Goal: Task Accomplishment & Management: Manage account settings

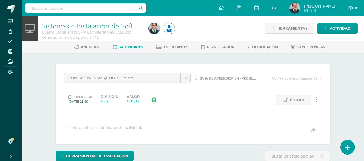
click at [128, 25] on link "Sistemas e Instalación de Software (Desarrollo de Software)" at bounding box center [133, 25] width 182 height 9
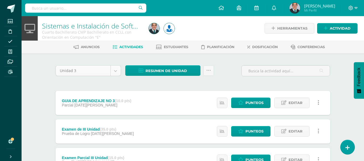
click at [116, 72] on body "Estudiantes Disciplina Asistencia Mis cursos Archivos Reportes Soporte Centro d…" at bounding box center [182, 147] width 364 height 294
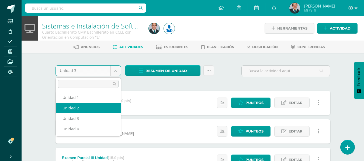
select select "Unidad 2"
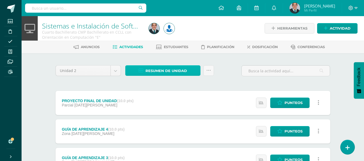
click at [155, 70] on span "Resumen de unidad" at bounding box center [165, 71] width 41 height 10
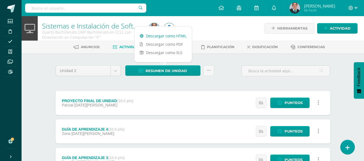
click at [163, 35] on link "Descargar como HTML" at bounding box center [162, 36] width 57 height 8
click at [113, 72] on body "Estudiantes Disciplina Asistencia Mis cursos Archivos Reportes Soporte Centro d…" at bounding box center [182, 161] width 364 height 322
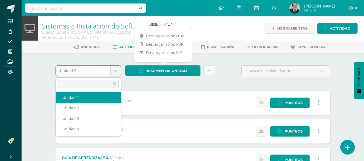
select select "Unidad 1"
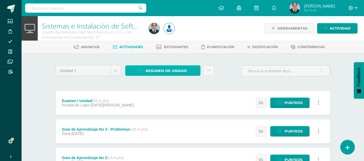
click at [160, 71] on span "Resumen de unidad" at bounding box center [165, 71] width 41 height 10
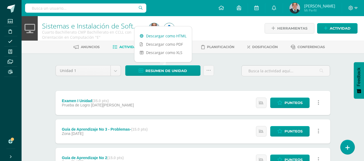
click at [163, 36] on link "Descargar como HTML" at bounding box center [162, 36] width 57 height 8
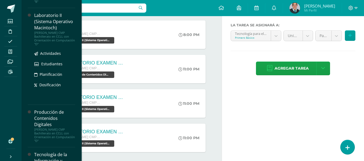
scroll to position [469, 0]
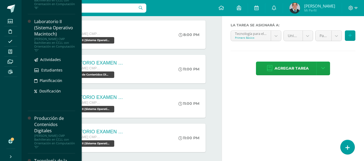
click at [58, 52] on div "[PERSON_NAME] CMP Bachillerato en CCLL con Orientación en Computación "D"" at bounding box center [54, 44] width 41 height 15
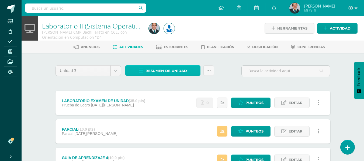
click at [164, 69] on span "Resumen de unidad" at bounding box center [165, 71] width 41 height 10
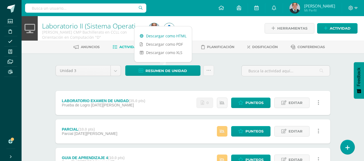
click at [164, 37] on link "Descargar como HTML" at bounding box center [162, 36] width 57 height 8
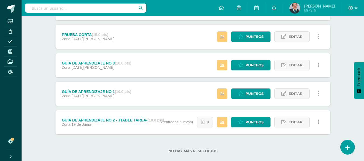
scroll to position [161, 0]
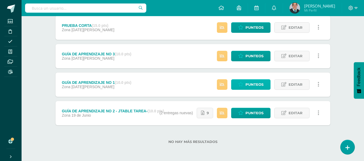
click at [261, 86] on span "Punteos" at bounding box center [254, 85] width 18 height 10
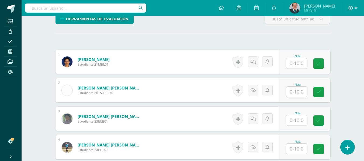
scroll to position [143, 0]
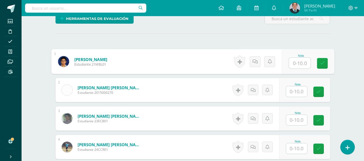
click at [299, 64] on input "text" at bounding box center [300, 63] width 22 height 11
type input "8"
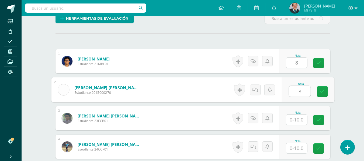
type input "8"
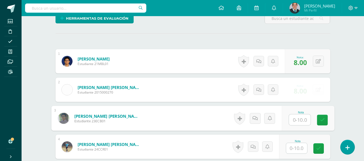
scroll to position [143, 0]
type input "10"
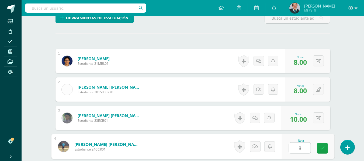
type input "8"
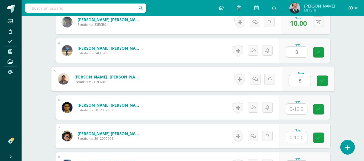
type input "8"
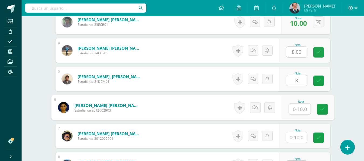
scroll to position [240, 0]
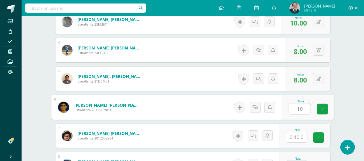
type input "10"
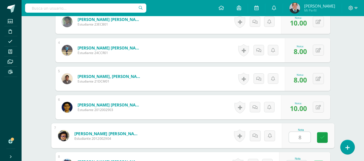
type input "8"
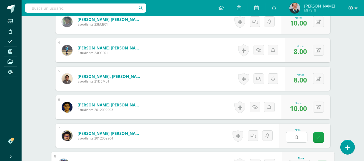
scroll to position [250, 0]
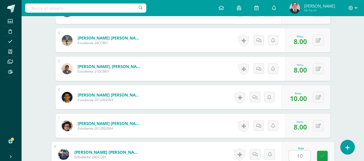
type input "10"
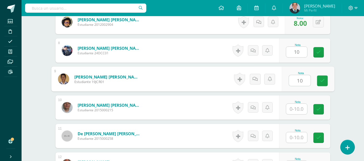
type input "10"
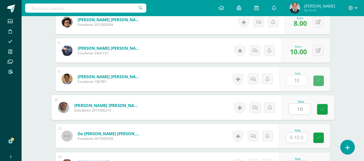
type input "10"
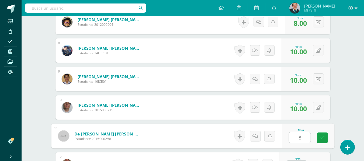
type input "8"
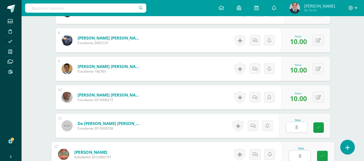
type input "8"
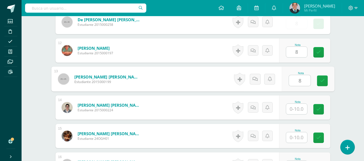
type input "8"
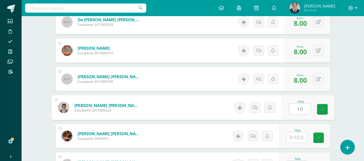
type input "10"
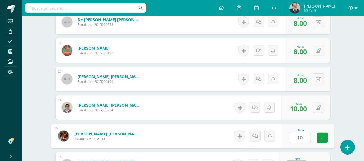
type input "10"
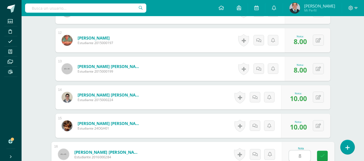
type input "8"
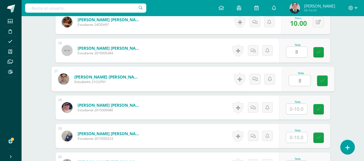
type input "8"
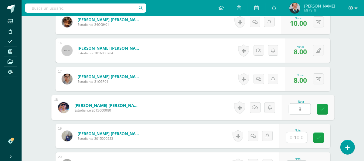
type input "8"
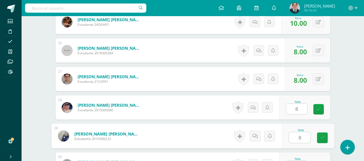
type input "8"
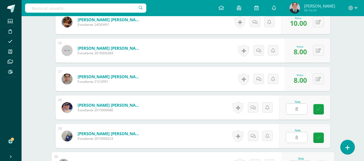
scroll to position [592, 0]
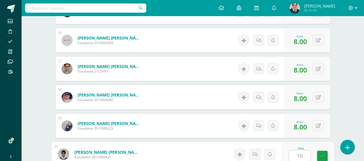
type input "10"
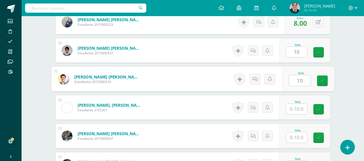
type input "10"
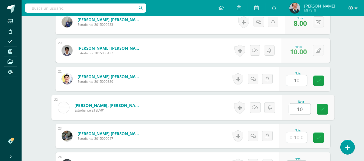
type input "10"
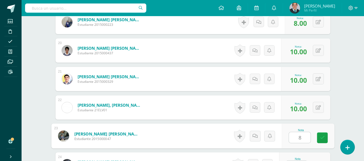
type input "8"
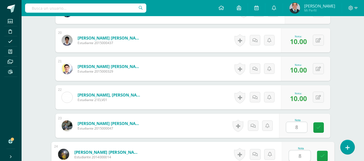
type input "8"
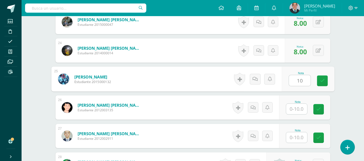
type input "10"
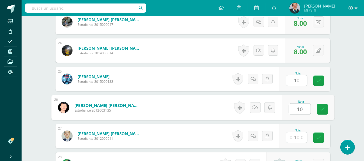
type input "10"
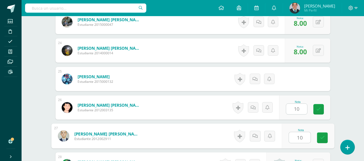
type input "10"
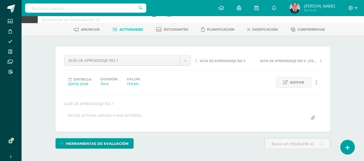
scroll to position [0, 0]
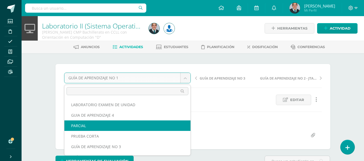
scroll to position [20, 0]
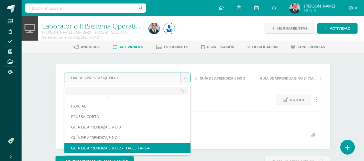
select select "/dashboard/teacher/grade-activity/175544/"
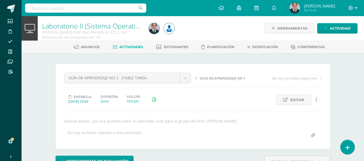
click at [126, 24] on link "Laboratorio II (Sistema Operativo Macintoch)" at bounding box center [110, 25] width 136 height 9
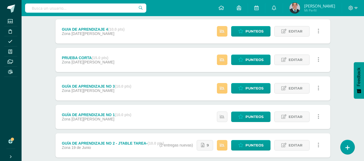
scroll to position [161, 0]
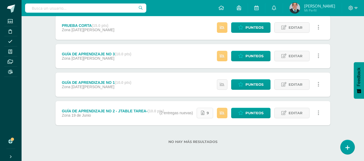
click at [209, 114] on link "9" at bounding box center [205, 113] width 16 height 10
click at [257, 115] on span "Punteos" at bounding box center [254, 113] width 18 height 10
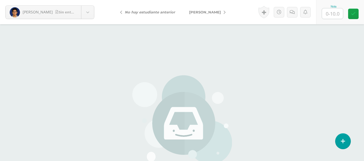
click at [90, 19] on div "[PERSON_NAME] entrega [PERSON_NAME] [PERSON_NAME] [PERSON_NAME] [PERSON_NAME] […" at bounding box center [50, 12] width 100 height 24
click at [87, 16] on body "[PERSON_NAME] entrega [PERSON_NAME] [PERSON_NAME] [PERSON_NAME] [PERSON_NAME] […" at bounding box center [182, 112] width 364 height 224
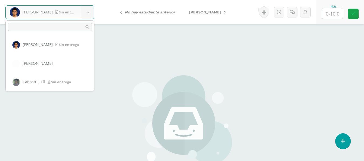
click at [332, 13] on body "[PERSON_NAME] entrega [PERSON_NAME] [PERSON_NAME] [PERSON_NAME] [PERSON_NAME] […" at bounding box center [182, 112] width 364 height 224
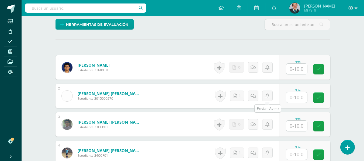
scroll to position [137, 0]
click at [295, 68] on input "text" at bounding box center [296, 69] width 21 height 10
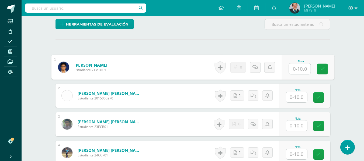
scroll to position [137, 0]
type input "9"
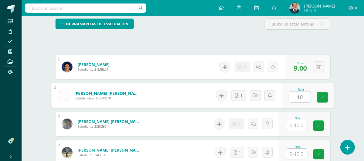
type input "10"
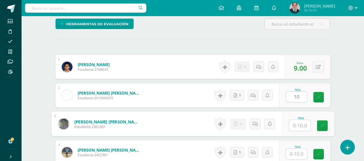
scroll to position [138, 0]
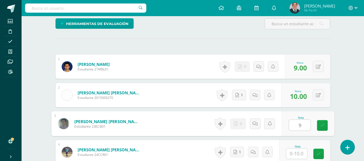
type input "9"
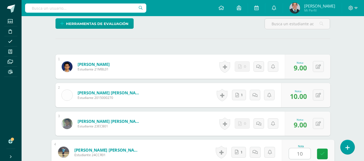
type input "10"
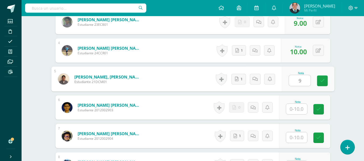
type input "9"
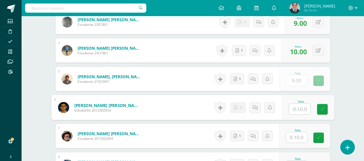
scroll to position [240, 0]
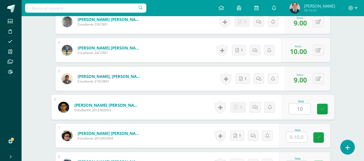
type input "10"
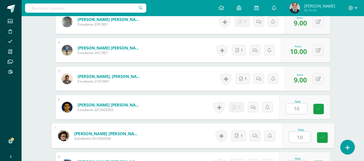
type input "10"
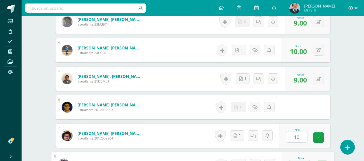
scroll to position [250, 0]
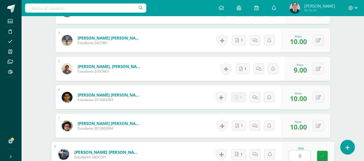
type input "9"
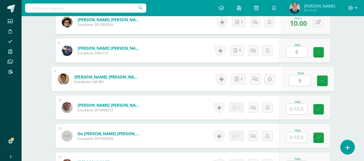
type input "9"
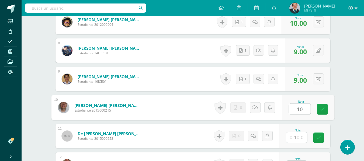
type input "10"
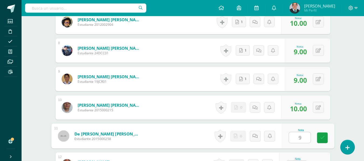
type input "9"
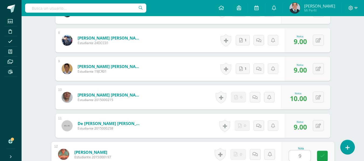
type input "9"
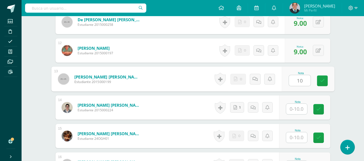
type input "10"
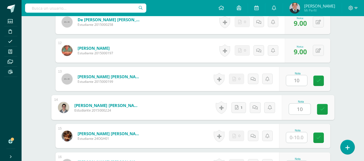
type input "10"
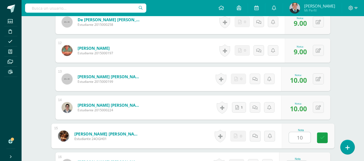
type input "10"
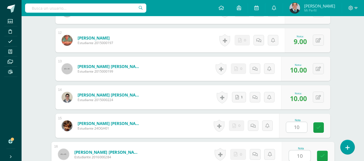
type input "10"
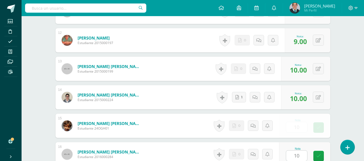
scroll to position [582, 0]
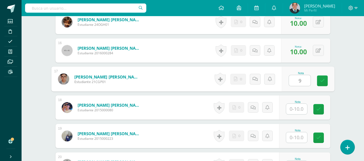
type input "9"
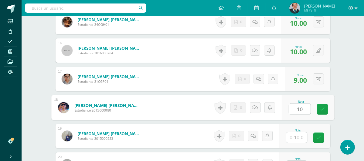
type input "10"
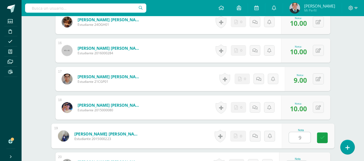
type input "9"
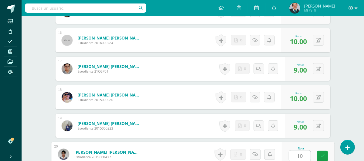
type input "10"
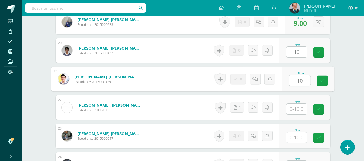
type input "10"
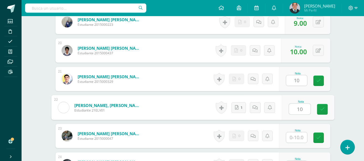
type input "10"
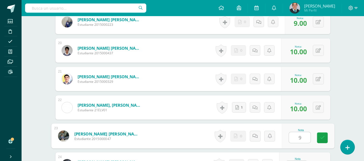
type input "9"
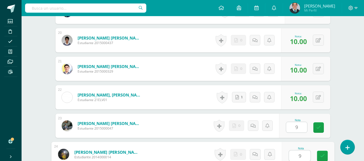
type input "9"
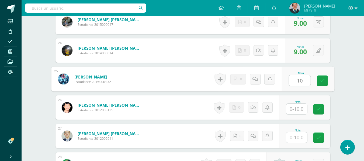
type input "10"
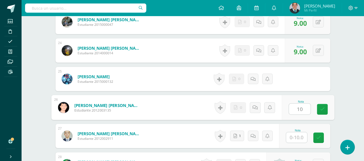
type input "10"
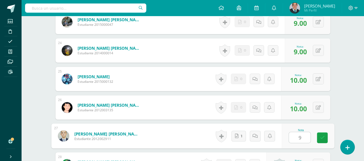
type input "9"
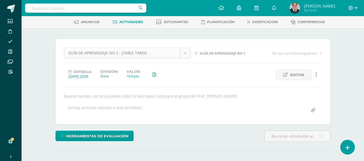
scroll to position [0, 0]
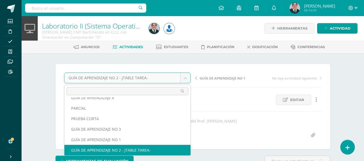
scroll to position [13, 0]
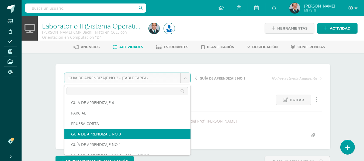
select select "/dashboard/teacher/grade-activity/175958/"
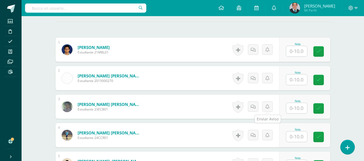
scroll to position [141, 0]
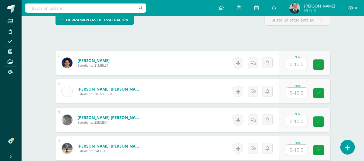
click at [298, 64] on input "text" at bounding box center [296, 64] width 21 height 10
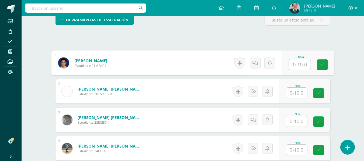
scroll to position [142, 0]
type input "8"
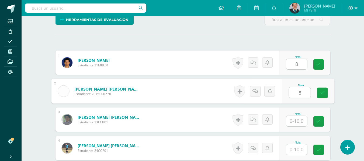
type input "8"
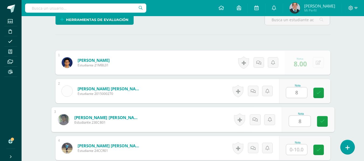
type input "8"
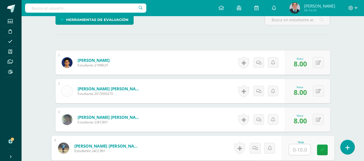
scroll to position [142, 0]
type input "5"
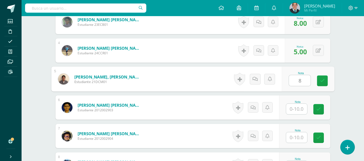
scroll to position [240, 0]
type input "8"
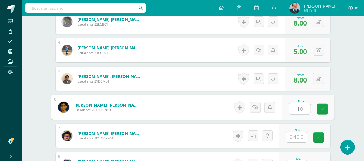
type input "10"
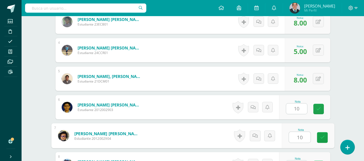
type input "10"
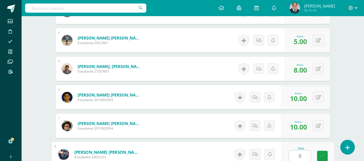
type input "8"
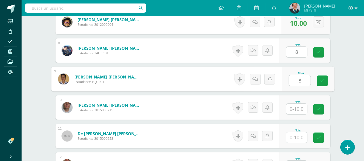
type input "8"
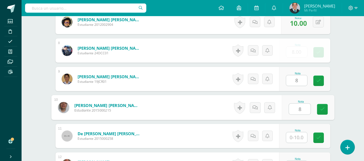
type input "8"
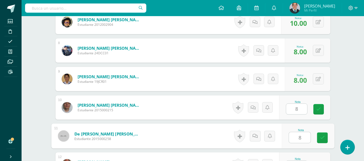
type input "8"
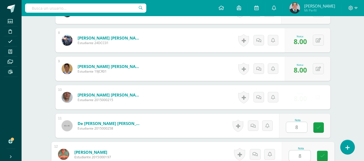
type input "8"
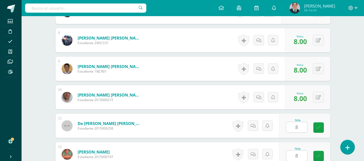
scroll to position [468, 0]
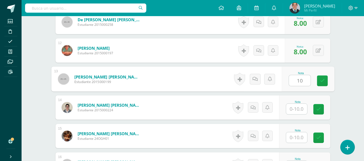
type input "10"
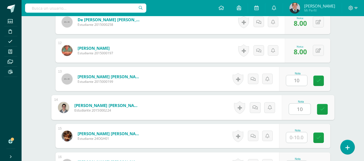
type input "10"
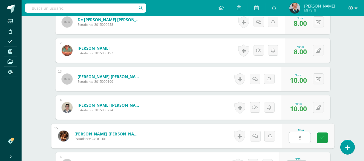
type input "8"
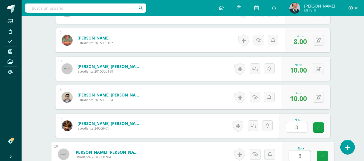
type input "8"
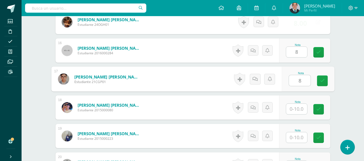
type input "8"
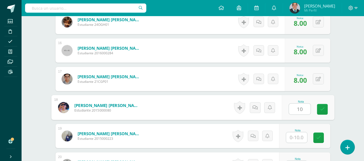
type input "10"
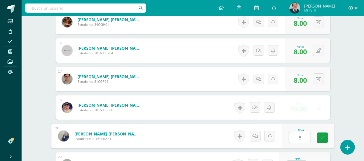
type input "8"
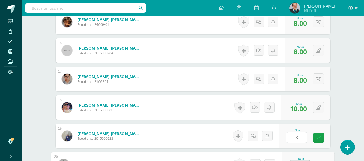
scroll to position [592, 0]
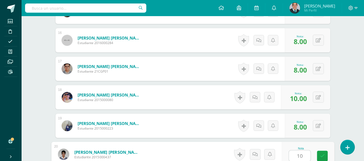
type input "10"
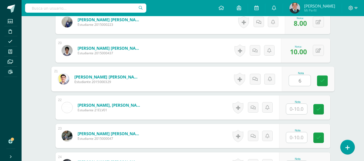
type input "6"
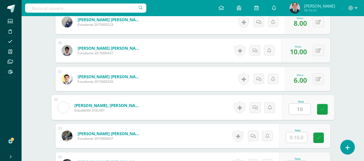
type input "10"
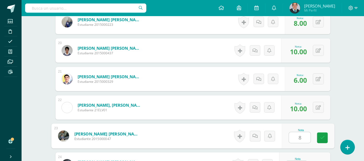
type input "8"
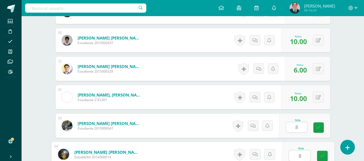
type input "8"
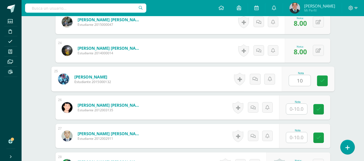
type input "10"
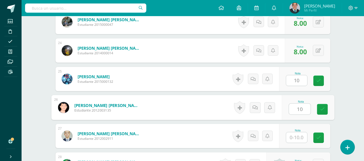
type input "10"
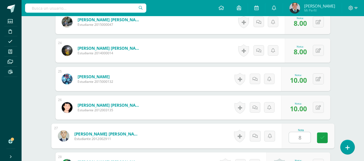
type input "8"
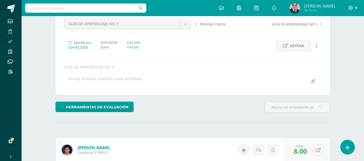
scroll to position [0, 0]
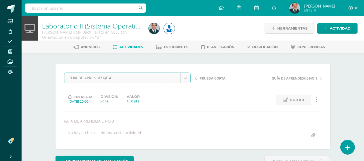
select select "/dashboard/teacher/grade-activity/177629/"
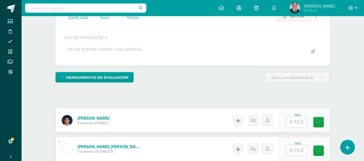
scroll to position [115, 0]
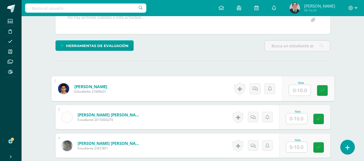
click at [303, 92] on input "text" at bounding box center [300, 90] width 22 height 11
type input "10"
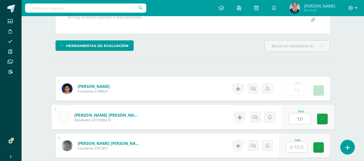
type input "10"
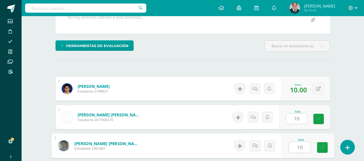
type input "10"
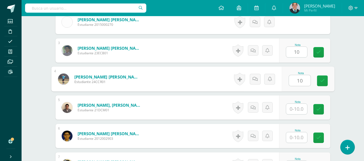
type input "10"
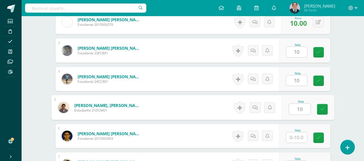
type input "10"
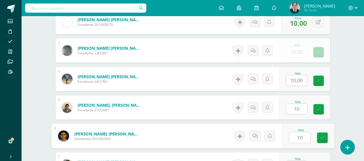
type input "10"
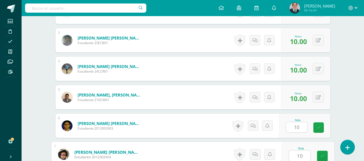
type input "10"
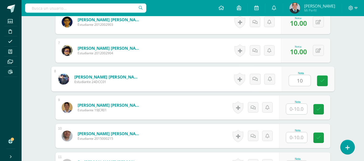
type input "10"
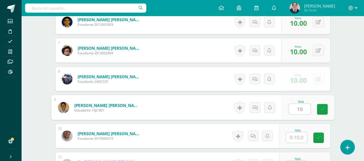
type input "10"
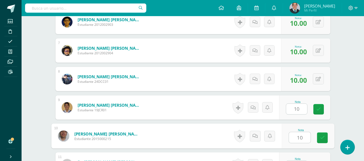
type input "10"
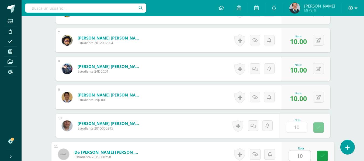
type input "10"
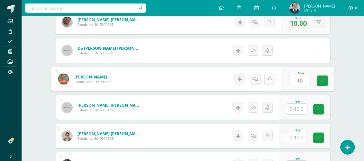
type input "10"
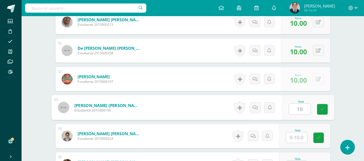
type input "10"
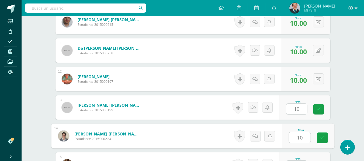
type input "10"
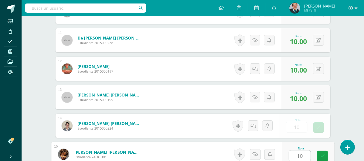
type input "10"
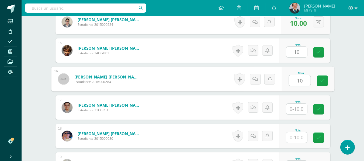
type input "10"
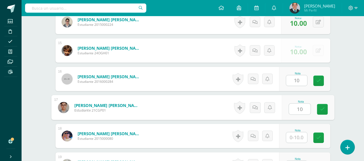
type input "10"
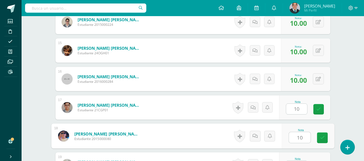
type input "10"
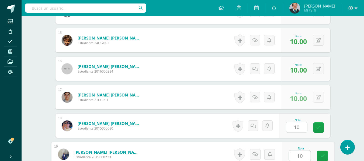
type input "10"
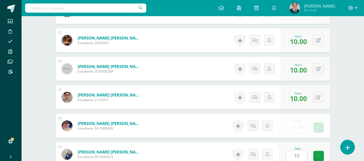
scroll to position [667, 0]
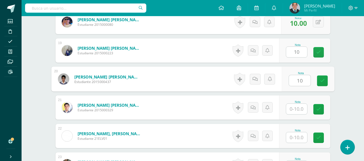
type input "10"
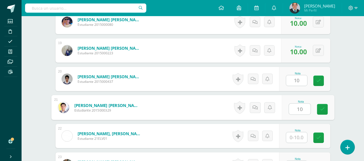
type input "10"
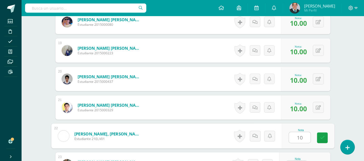
type input "10"
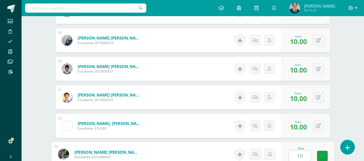
type input "10"
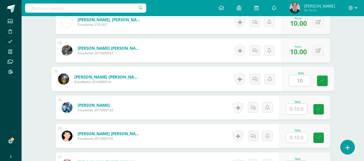
type input "10"
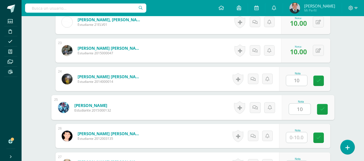
type input "10"
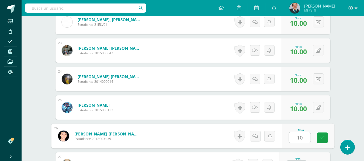
type input "10"
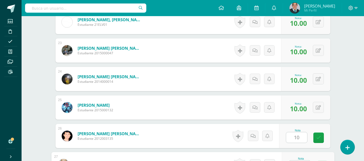
scroll to position [792, 0]
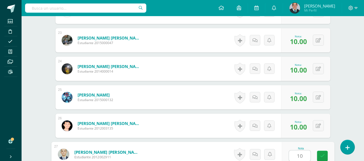
type input "10"
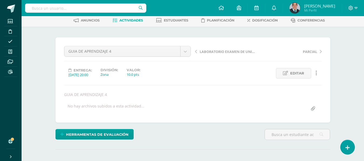
scroll to position [0, 0]
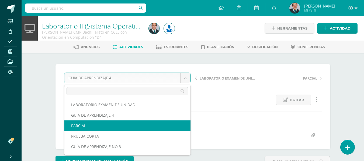
select select "/dashboard/teacher/grade-activity/177630/"
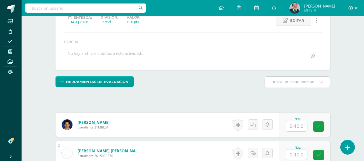
scroll to position [88, 0]
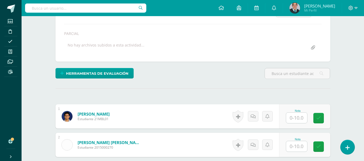
click at [298, 120] on input "text" at bounding box center [296, 118] width 21 height 10
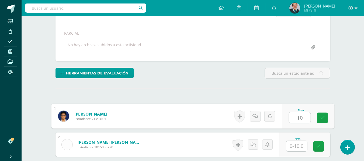
type input "10"
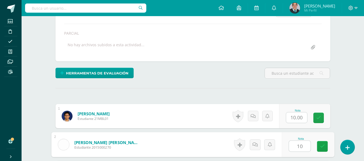
type input "10"
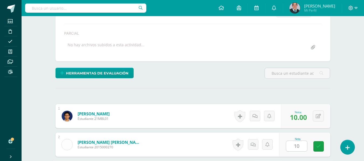
scroll to position [182, 0]
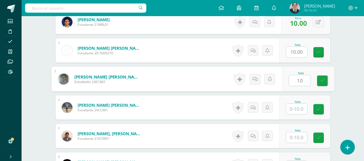
type input "10"
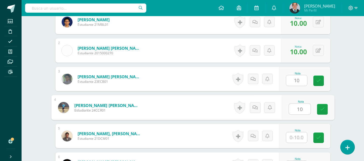
type input "10"
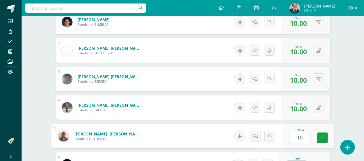
type input "10"
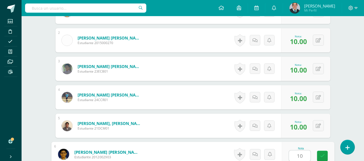
type input "10"
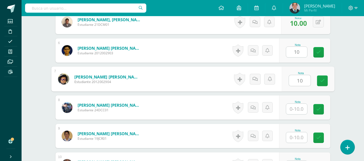
scroll to position [297, 0]
type input "10"
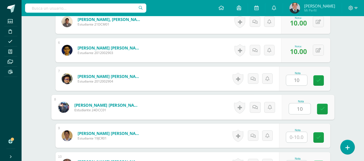
type input "10"
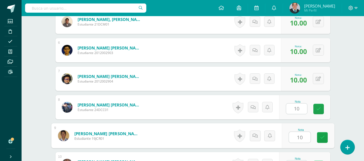
type input "10"
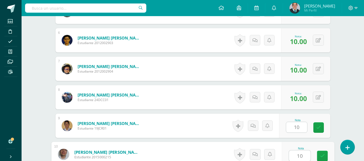
type input "10"
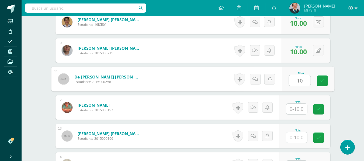
type input "10"
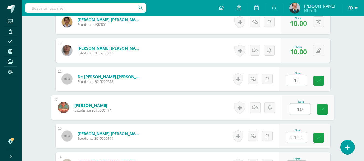
type input "10"
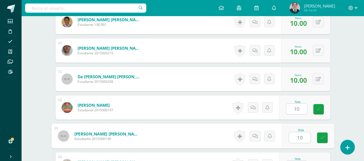
type input "10"
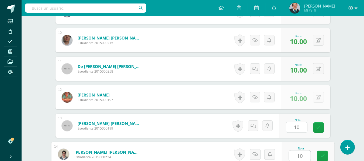
type input "10"
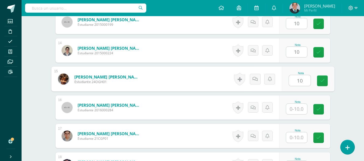
type input "10"
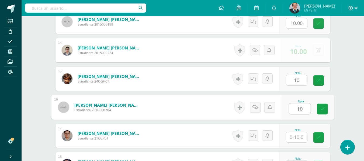
type input "10"
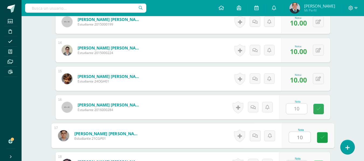
type input "10"
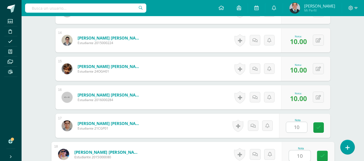
type input "10"
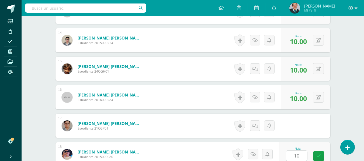
scroll to position [639, 0]
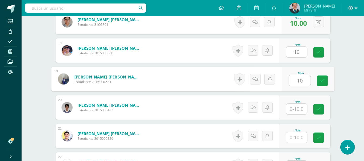
type input "10"
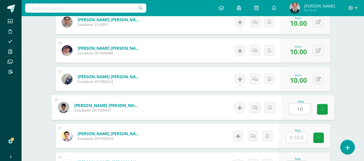
type input "10"
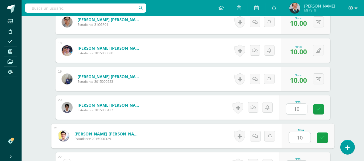
type input "10"
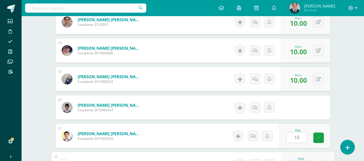
scroll to position [649, 0]
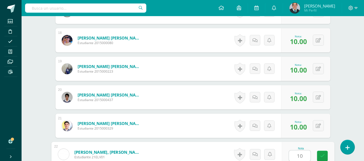
type input "10"
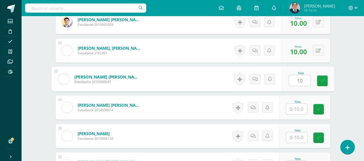
type input "10"
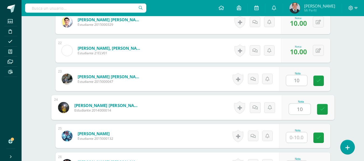
type input "10"
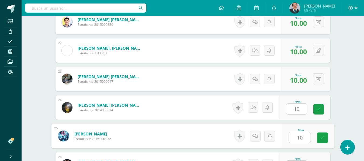
type input "10"
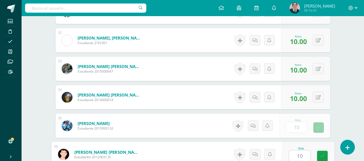
type input "10"
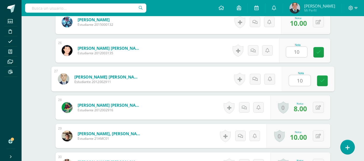
type input "10"
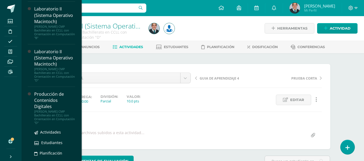
scroll to position [430, 0]
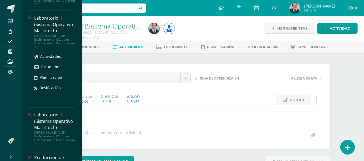
click at [57, 49] on div "[PERSON_NAME] CMP Bachillerato en CCLL con Orientación en Computación "B"" at bounding box center [54, 41] width 41 height 15
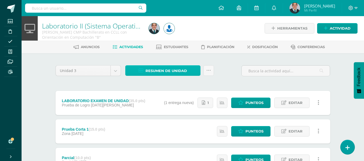
click at [176, 73] on span "Resumen de unidad" at bounding box center [165, 71] width 41 height 10
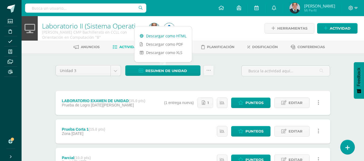
click at [180, 35] on link "Descargar como HTML" at bounding box center [162, 36] width 57 height 8
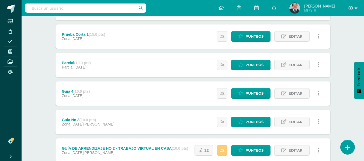
scroll to position [108, 0]
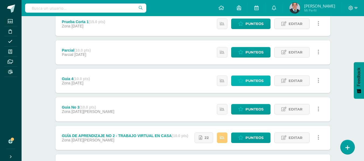
click at [258, 82] on span "Punteos" at bounding box center [254, 81] width 18 height 10
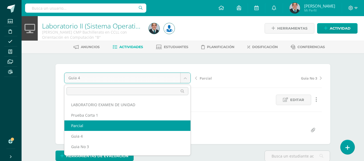
select select "/dashboard/teacher/grade-activity/177093/"
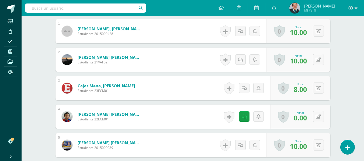
scroll to position [188, 0]
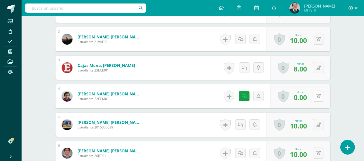
click at [317, 98] on icon at bounding box center [317, 96] width 5 height 5
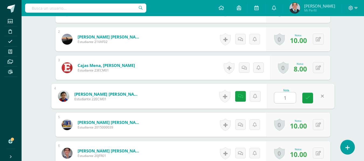
type input "10"
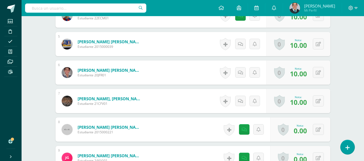
scroll to position [296, 0]
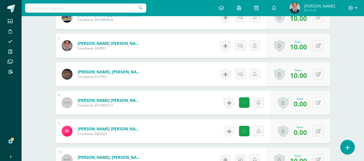
click at [318, 103] on icon at bounding box center [317, 103] width 5 height 5
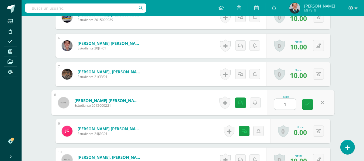
type input "10"
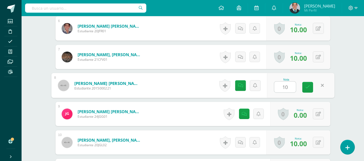
scroll to position [323, 0]
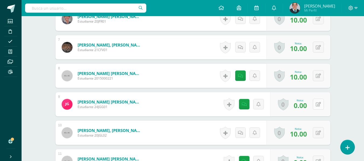
click at [316, 105] on button at bounding box center [318, 104] width 11 height 11
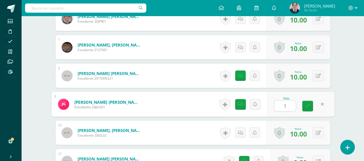
type input "10"
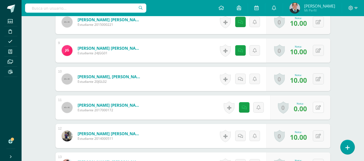
click at [320, 106] on icon at bounding box center [317, 108] width 5 height 5
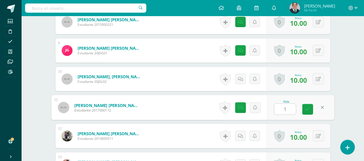
type input "10"
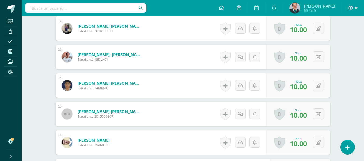
scroll to position [538, 0]
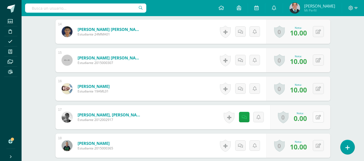
click at [320, 118] on button at bounding box center [318, 117] width 11 height 11
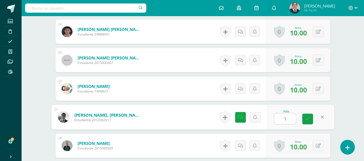
type input "10"
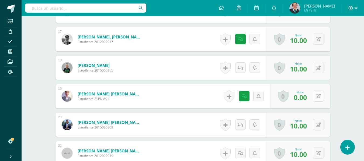
scroll to position [619, 0]
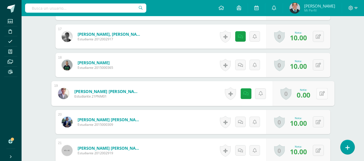
click at [321, 93] on button at bounding box center [321, 93] width 11 height 11
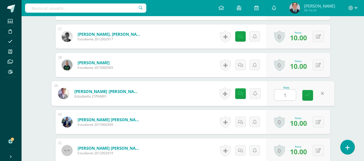
type input "10"
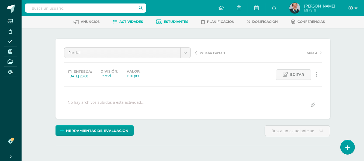
scroll to position [0, 0]
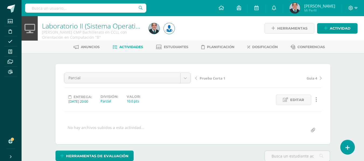
click at [106, 29] on link "Laboratorio II (Sistema Operativo Macintoch)" at bounding box center [110, 25] width 136 height 9
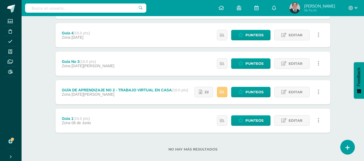
scroll to position [161, 0]
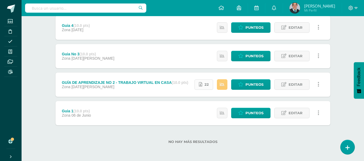
click at [210, 82] on link "22" at bounding box center [203, 84] width 19 height 10
click at [255, 112] on span "Punteos" at bounding box center [254, 113] width 18 height 10
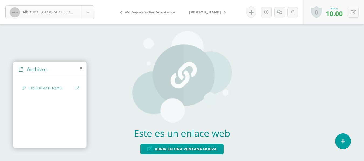
click at [86, 0] on body "Albizuris, [GEOGRAPHIC_DATA][PERSON_NAME][GEOGRAPHIC_DATA][GEOGRAPHIC_DATA] [PE…" at bounding box center [182, 0] width 364 height 0
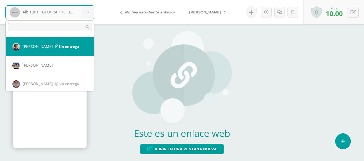
scroll to position [81, 0]
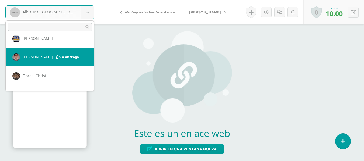
select select "743"
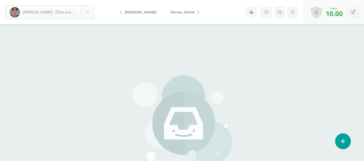
click at [86, 16] on body "[PERSON_NAME] entrega [PERSON_NAME][GEOGRAPHIC_DATA] [PERSON_NAME] Cajas, Eros …" at bounding box center [182, 112] width 364 height 224
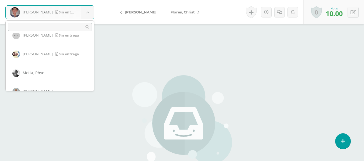
scroll to position [271, 0]
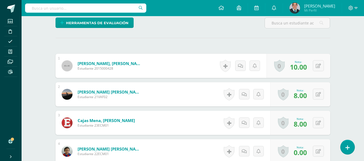
scroll to position [190, 0]
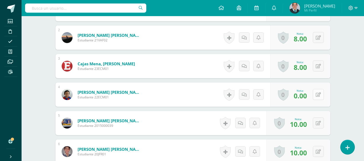
click at [318, 94] on icon at bounding box center [317, 95] width 5 height 5
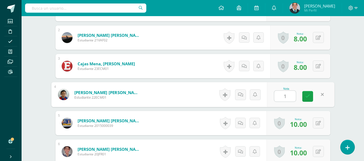
type input "10"
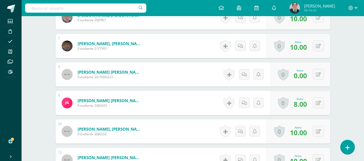
scroll to position [325, 0]
click at [318, 73] on icon at bounding box center [317, 74] width 5 height 5
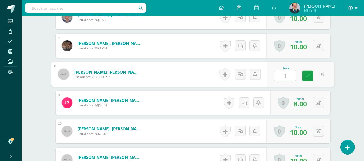
type input "10"
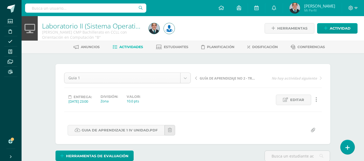
scroll to position [0, 0]
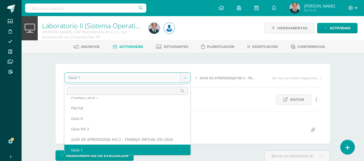
scroll to position [13, 0]
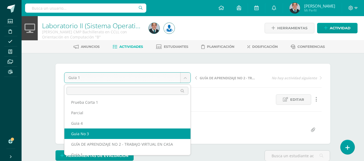
select select "/dashboard/teacher/grade-activity/175987/"
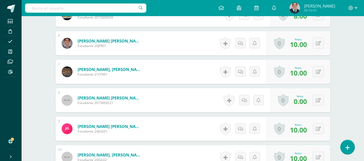
scroll to position [325, 0]
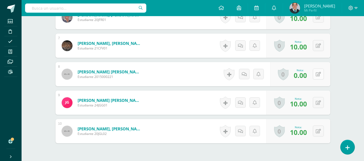
click at [317, 75] on icon at bounding box center [317, 74] width 5 height 5
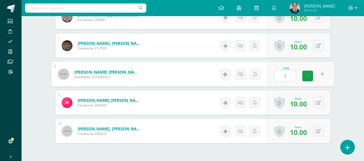
type input "10"
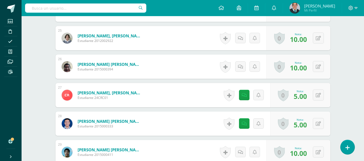
scroll to position [894, 0]
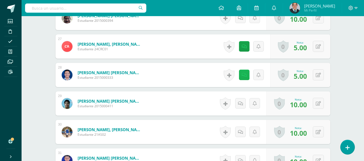
click at [245, 74] on icon at bounding box center [243, 75] width 5 height 5
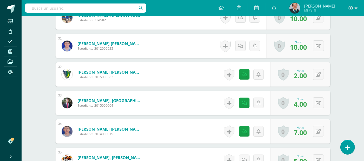
scroll to position [1029, 0]
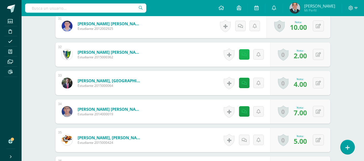
click at [242, 57] on link at bounding box center [244, 54] width 10 height 10
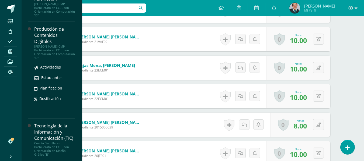
scroll to position [523, 0]
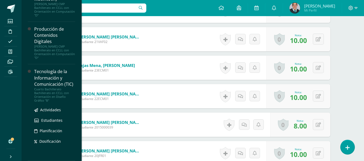
click at [56, 96] on div "Cuarto Bachillerato Bachillerato en CCLL con Orientación en Diseño Gráfico "B"" at bounding box center [54, 94] width 41 height 15
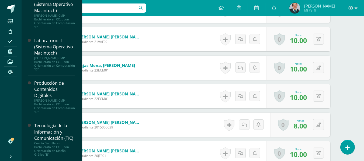
scroll to position [469, 0]
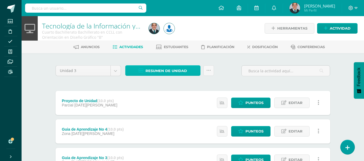
click at [167, 72] on span "Resumen de unidad" at bounding box center [165, 71] width 41 height 10
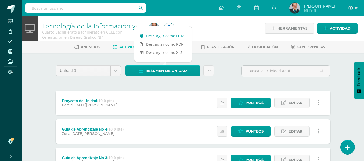
click at [171, 35] on link "Descargar como HTML" at bounding box center [162, 36] width 57 height 8
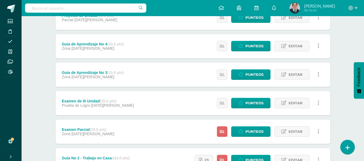
scroll to position [135, 0]
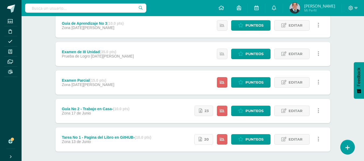
click at [208, 137] on span "20" at bounding box center [206, 140] width 5 height 10
click at [204, 112] on link "23" at bounding box center [203, 111] width 19 height 10
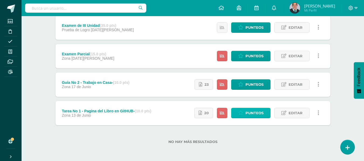
click at [250, 111] on span "Punteos" at bounding box center [254, 113] width 18 height 10
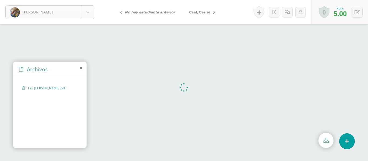
click at [84, 0] on body "Auceda, Leandro Auceda, Leandro Caal, Gesler Cardoza, Rodrigo Chávez, Ricardo D…" at bounding box center [184, 0] width 368 height 0
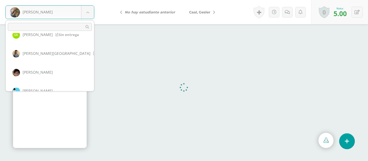
scroll to position [242, 0]
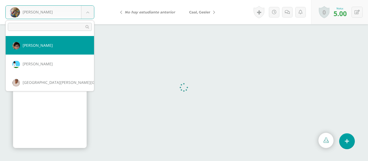
select select "626"
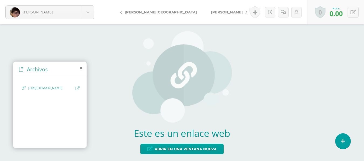
click at [79, 89] on icon at bounding box center [77, 88] width 4 height 4
click at [89, 0] on body "[PERSON_NAME] [PERSON_NAME] [PERSON_NAME] [PERSON_NAME] [PERSON_NAME] [PERSON_N…" at bounding box center [182, 0] width 364 height 0
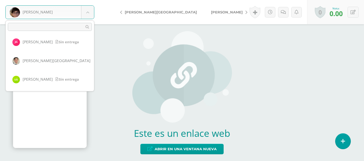
scroll to position [170, 0]
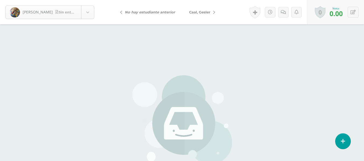
click at [85, 15] on body "[PERSON_NAME] entrega [PERSON_NAME] [PERSON_NAME] [PERSON_NAME] [PERSON_NAME] […" at bounding box center [182, 112] width 364 height 224
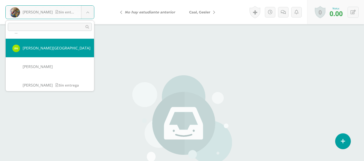
scroll to position [538, 0]
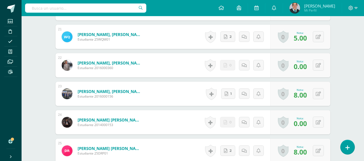
scroll to position [738, 0]
click at [315, 120] on button at bounding box center [318, 122] width 11 height 11
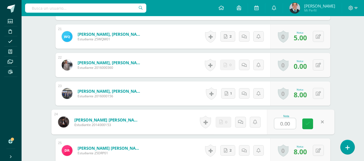
type input "7"
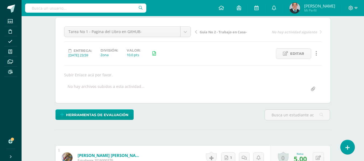
scroll to position [0, 0]
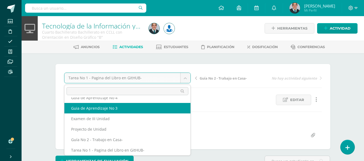
scroll to position [13, 0]
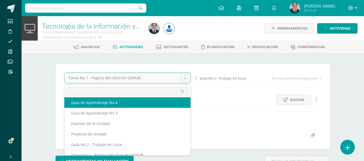
select select "/dashboard/teacher/grade-activity/177394/"
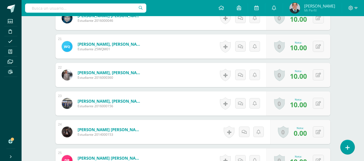
scroll to position [733, 0]
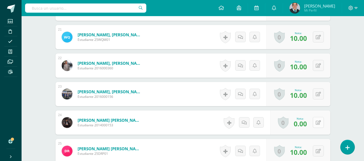
click at [318, 125] on icon at bounding box center [317, 123] width 5 height 5
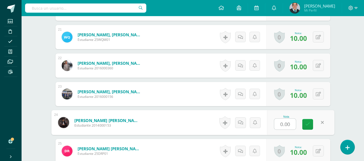
scroll to position [733, 0]
type input "7"
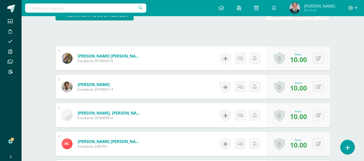
scroll to position [0, 0]
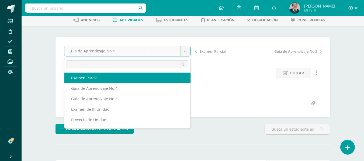
select select "/dashboard/teacher/grade-activity/177395/"
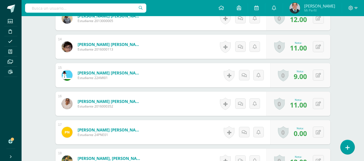
scroll to position [554, 0]
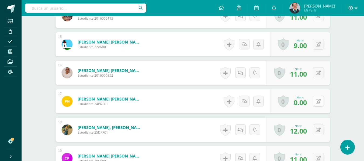
click at [316, 102] on button at bounding box center [318, 101] width 11 height 11
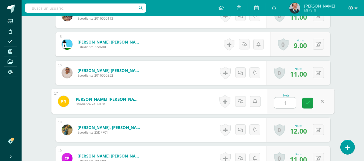
type input "11"
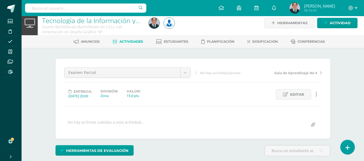
scroll to position [0, 0]
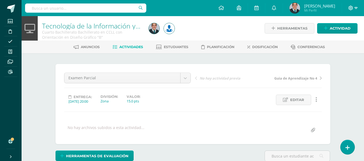
click at [351, 7] on icon at bounding box center [350, 8] width 5 height 5
click at [343, 36] on span "Cerrar sesión" at bounding box center [339, 36] width 24 height 5
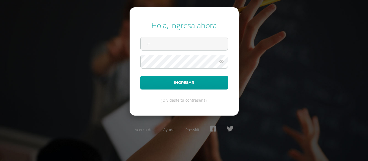
type input "[EMAIL_ADDRESS][DOMAIN_NAME]"
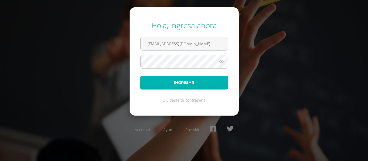
click at [182, 83] on button "Ingresar" at bounding box center [183, 83] width 87 height 14
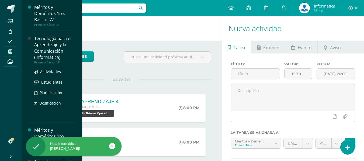
click at [56, 46] on div "Tecnología para el Aprendizaje y la Comunicación (Informática)" at bounding box center [54, 48] width 41 height 25
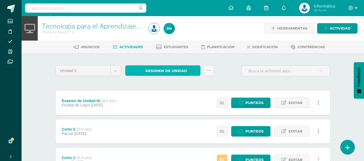
click at [180, 73] on span "Resumen de unidad" at bounding box center [165, 71] width 41 height 10
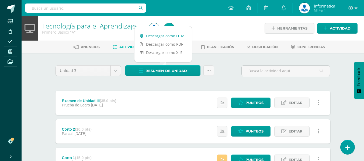
click at [181, 37] on link "Descargar como HTML" at bounding box center [162, 36] width 57 height 8
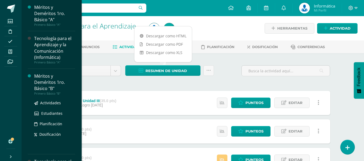
scroll to position [54, 0]
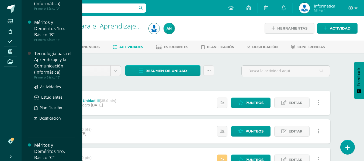
click at [60, 62] on div "Tecnología para el Aprendizaje y la Comunicación (Informática)" at bounding box center [54, 63] width 41 height 25
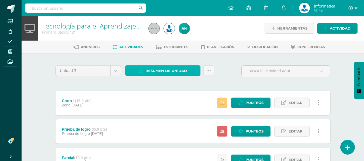
click at [173, 72] on span "Resumen de unidad" at bounding box center [165, 71] width 41 height 10
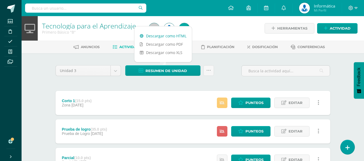
click at [167, 38] on link "Descargar como HTML" at bounding box center [162, 36] width 57 height 8
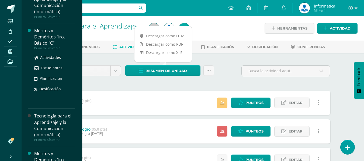
scroll to position [162, 0]
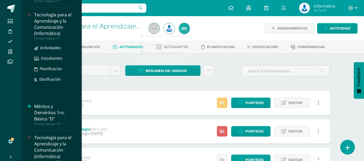
click at [47, 30] on div "Tecnología para el Aprendizaje y la Comunicación (Informática)" at bounding box center [54, 24] width 41 height 25
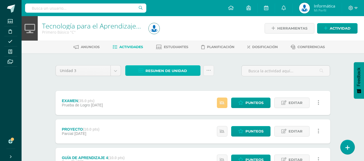
click at [166, 71] on span "Resumen de unidad" at bounding box center [165, 71] width 41 height 10
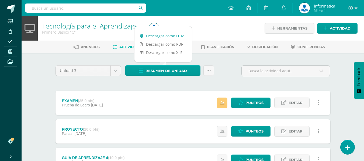
click at [168, 38] on link "Descargar como HTML" at bounding box center [162, 36] width 57 height 8
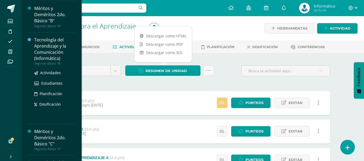
scroll to position [350, 0]
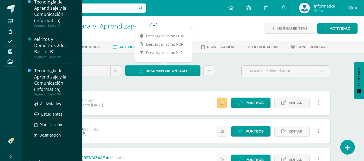
click at [48, 75] on div "Tecnología del Aprendizaje y la Comunicación (Informática)" at bounding box center [54, 80] width 41 height 25
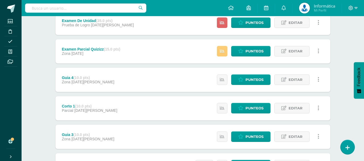
scroll to position [81, 0]
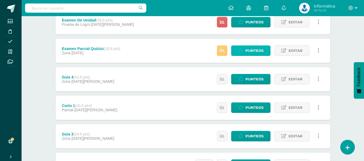
click at [251, 49] on span "Punteos" at bounding box center [254, 51] width 18 height 10
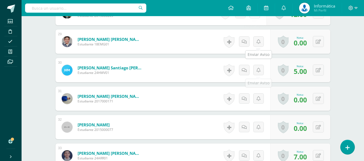
scroll to position [1000, 0]
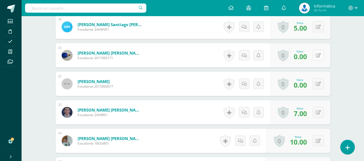
click at [319, 57] on icon at bounding box center [317, 55] width 5 height 5
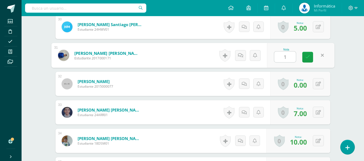
type input "13"
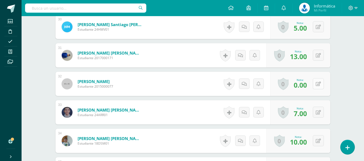
click at [318, 85] on button at bounding box center [318, 83] width 11 height 11
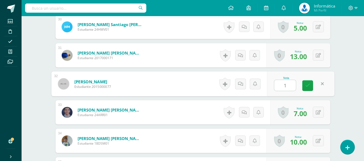
type input "10"
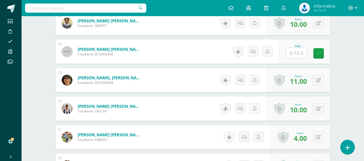
scroll to position [623, 0]
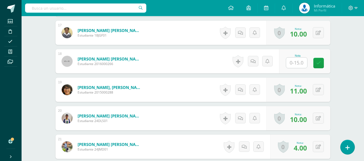
click at [295, 62] on input "text" at bounding box center [296, 63] width 21 height 10
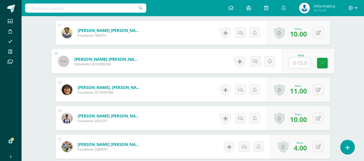
type input "0"
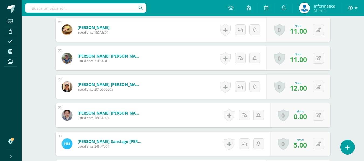
scroll to position [892, 0]
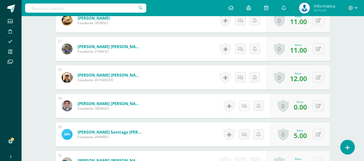
click at [244, 106] on icon at bounding box center [243, 106] width 5 height 5
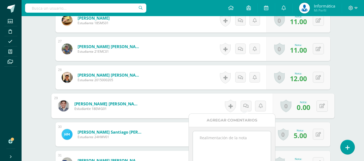
click at [235, 145] on textarea at bounding box center [232, 144] width 78 height 27
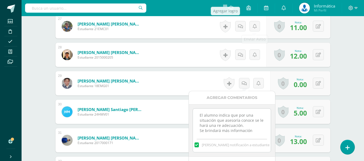
scroll to position [946, 0]
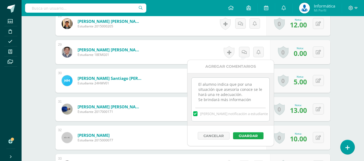
type textarea "El alumno indica que por una situación que asesoría conoce se le hará una re ad…"
click at [248, 136] on button "Guardar" at bounding box center [248, 135] width 30 height 7
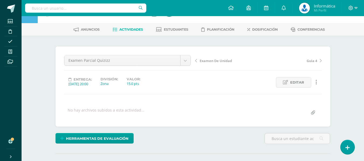
scroll to position [0, 0]
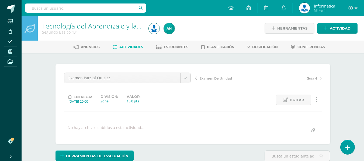
click at [117, 24] on link "Tecnología del Aprendizaje y la Comunicación (Informática)" at bounding box center [132, 25] width 180 height 9
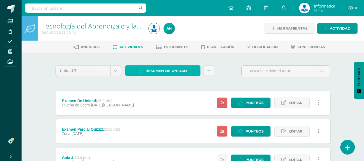
click at [181, 72] on span "Resumen de unidad" at bounding box center [165, 71] width 41 height 10
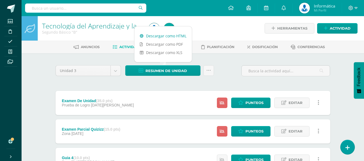
click at [175, 35] on link "Descargar como HTML" at bounding box center [162, 36] width 57 height 8
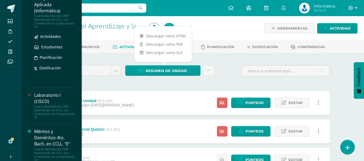
scroll to position [1192, 0]
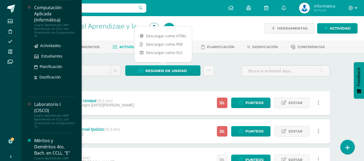
click at [62, 23] on div "Computación Aplicada (Informática)" at bounding box center [54, 14] width 41 height 19
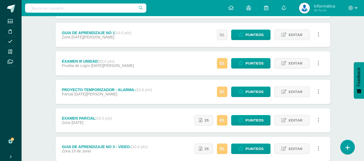
scroll to position [135, 0]
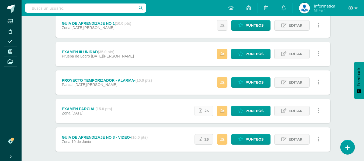
click at [208, 110] on span "25" at bounding box center [206, 111] width 4 height 10
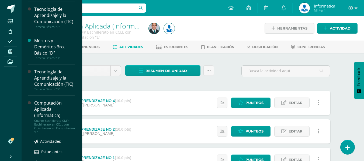
scroll to position [820, 0]
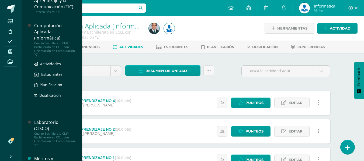
click at [47, 41] on div "Computación Aplicada (Informática)" at bounding box center [54, 32] width 41 height 19
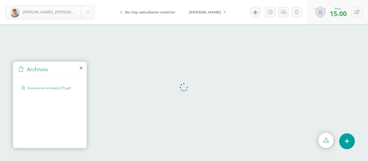
click at [91, 0] on body "[PERSON_NAME], [PERSON_NAME], [PERSON_NAME] [PERSON_NAME] [GEOGRAPHIC_DATA][PER…" at bounding box center [184, 0] width 368 height 0
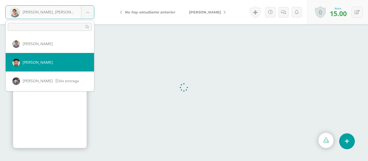
scroll to position [27, 0]
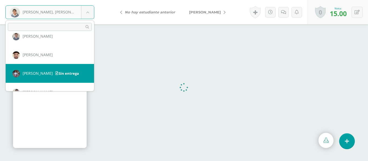
select select "641"
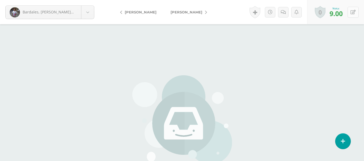
click at [353, 13] on icon at bounding box center [352, 12] width 5 height 5
type input "10"
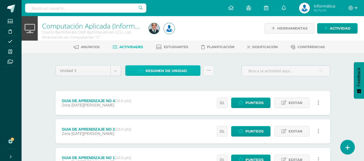
click at [155, 71] on span "Resumen de unidad" at bounding box center [165, 71] width 41 height 10
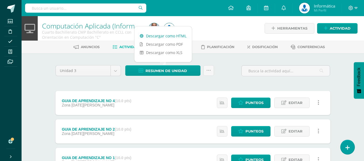
click at [152, 36] on link "Descargar como HTML" at bounding box center [162, 36] width 57 height 8
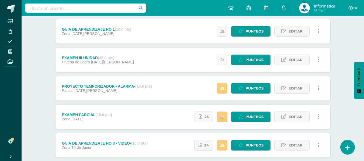
scroll to position [161, 0]
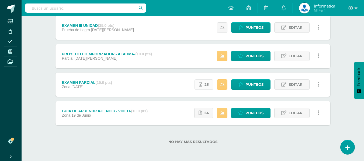
click at [202, 82] on icon at bounding box center [200, 84] width 3 height 5
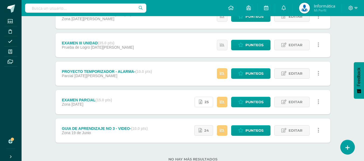
scroll to position [134, 0]
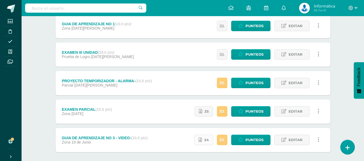
click at [204, 144] on link "24" at bounding box center [203, 140] width 19 height 10
click at [257, 140] on span "Punteos" at bounding box center [254, 140] width 18 height 10
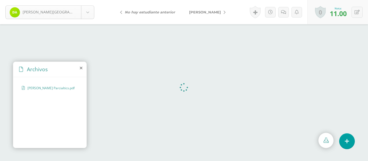
click at [84, 0] on body "Acevedo, Diego Acevedo, Diego Aguilar, Andrés Alegria, Alvaro Alonzo, Sebastian…" at bounding box center [184, 0] width 368 height 0
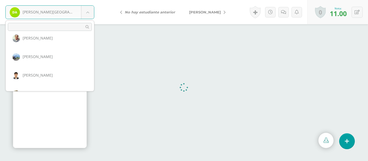
scroll to position [454, 0]
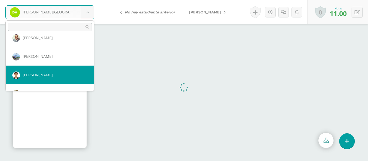
select select "688"
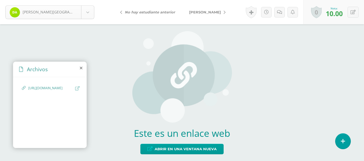
click at [94, 13] on div "[PERSON_NAME][GEOGRAPHIC_DATA]" at bounding box center [49, 12] width 89 height 14
click at [90, 0] on body "[PERSON_NAME][GEOGRAPHIC_DATA] [PERSON_NAME][GEOGRAPHIC_DATA] [PERSON_NAME] [PE…" at bounding box center [182, 0] width 364 height 0
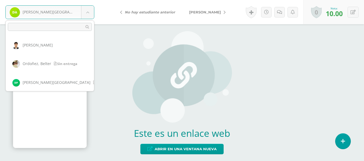
scroll to position [485, 0]
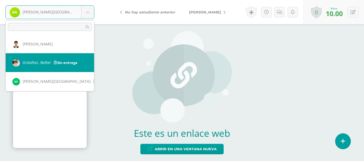
select select "1623"
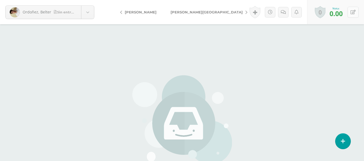
click at [355, 12] on button at bounding box center [352, 12] width 11 height 11
type input "7"
click at [283, 16] on link at bounding box center [283, 12] width 10 height 10
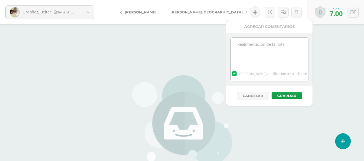
click at [282, 41] on textarea at bounding box center [269, 51] width 78 height 27
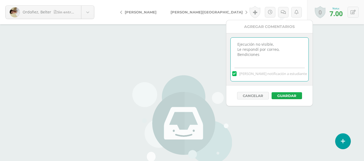
type textarea "Ejecución no visible, Le respondí por correo, Bendiciones"
click at [285, 97] on button "Guardar" at bounding box center [286, 95] width 30 height 7
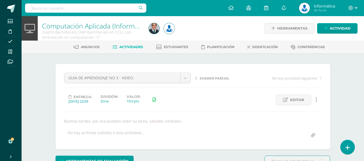
click at [214, 79] on span "EXAMEN PARCIAL" at bounding box center [214, 78] width 30 height 5
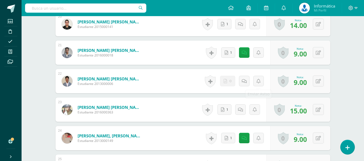
scroll to position [722, 0]
click at [241, 51] on link at bounding box center [244, 52] width 10 height 10
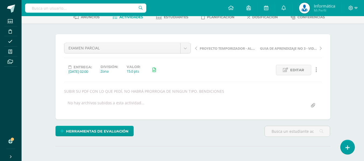
scroll to position [0, 0]
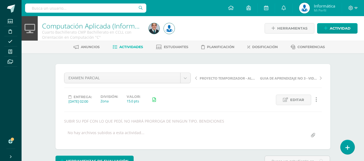
click at [114, 26] on link "Computación Aplicada (Informática)" at bounding box center [96, 25] width 108 height 9
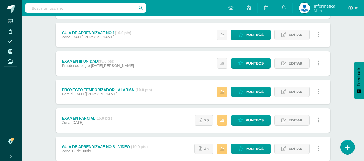
scroll to position [135, 0]
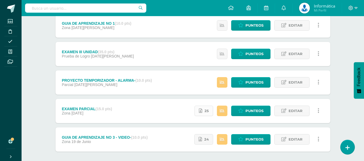
click at [209, 114] on span "25" at bounding box center [206, 111] width 4 height 10
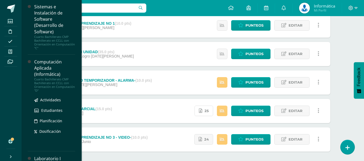
scroll to position [959, 0]
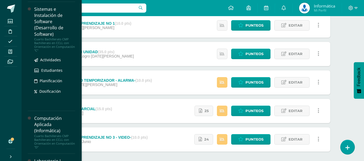
click at [61, 52] on div "Cuarto Bachillerato CMP Bachillerato en CCLL con Orientación en Computación "C"" at bounding box center [54, 44] width 41 height 15
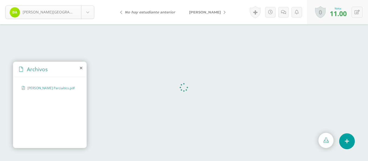
click at [89, 0] on body "[PERSON_NAME][GEOGRAPHIC_DATA] [PERSON_NAME][GEOGRAPHIC_DATA] [PERSON_NAME] [PE…" at bounding box center [184, 0] width 368 height 0
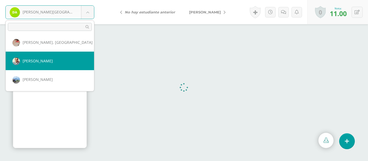
scroll to position [485, 0]
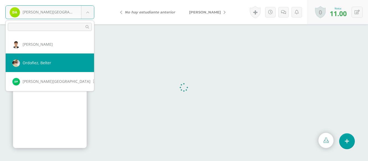
select select "1623"
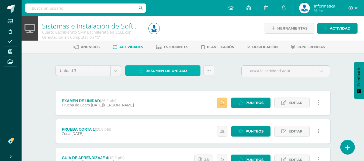
click at [164, 71] on span "Resumen de unidad" at bounding box center [165, 71] width 41 height 10
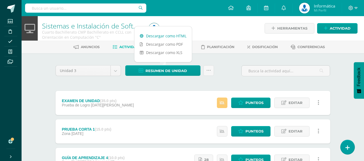
click at [168, 37] on link "Descargar como HTML" at bounding box center [162, 36] width 57 height 8
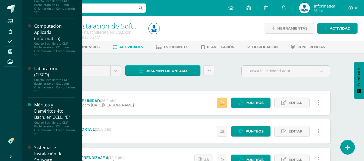
scroll to position [1251, 0]
